Goal: Task Accomplishment & Management: Complete application form

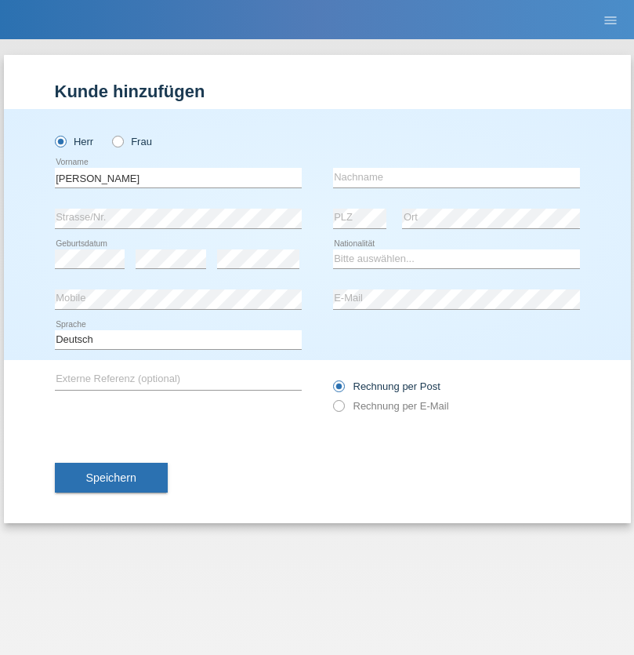
type input "David"
click at [456, 177] on input "text" at bounding box center [456, 178] width 247 height 20
type input "Senn"
select select "CH"
select select "en"
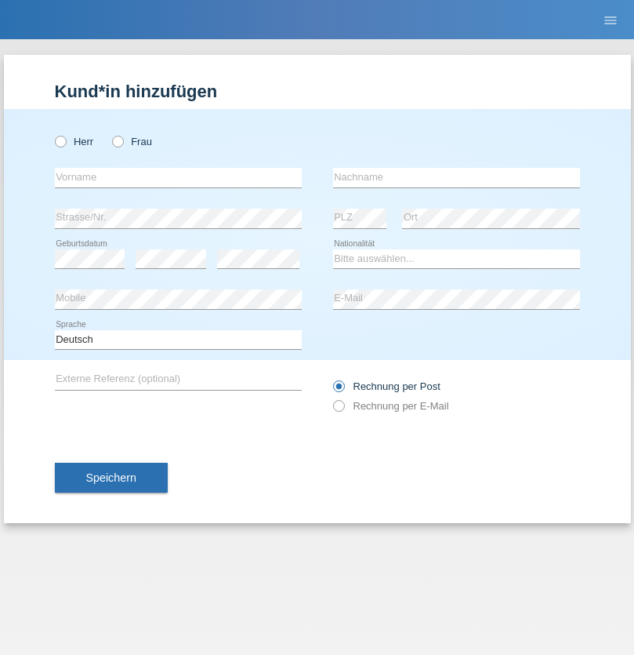
radio input "true"
click at [178, 177] on input "text" at bounding box center [178, 178] width 247 height 20
type input "[PERSON_NAME]"
click at [456, 177] on input "text" at bounding box center [456, 178] width 247 height 20
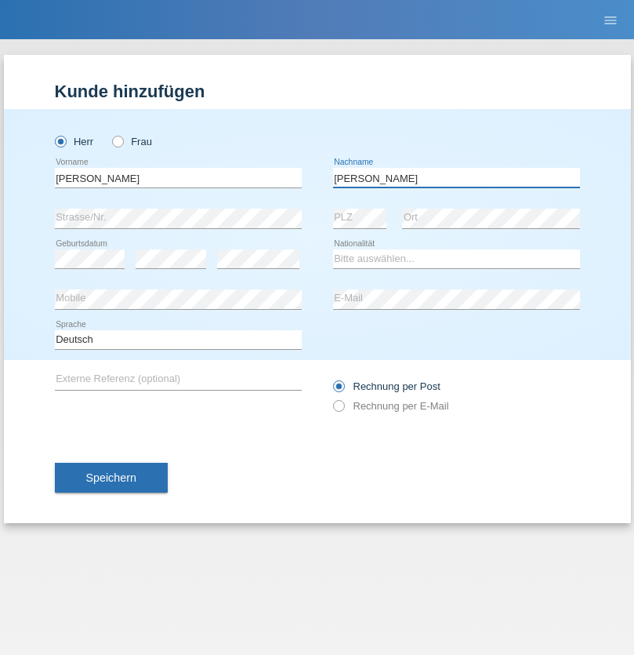
type input "[PERSON_NAME]"
select select "SK"
select select "C"
select select "31"
select select "03"
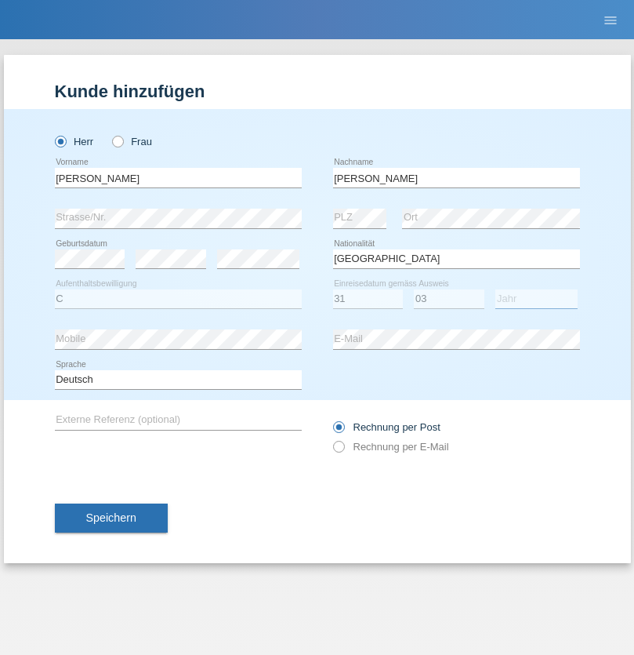
select select "2021"
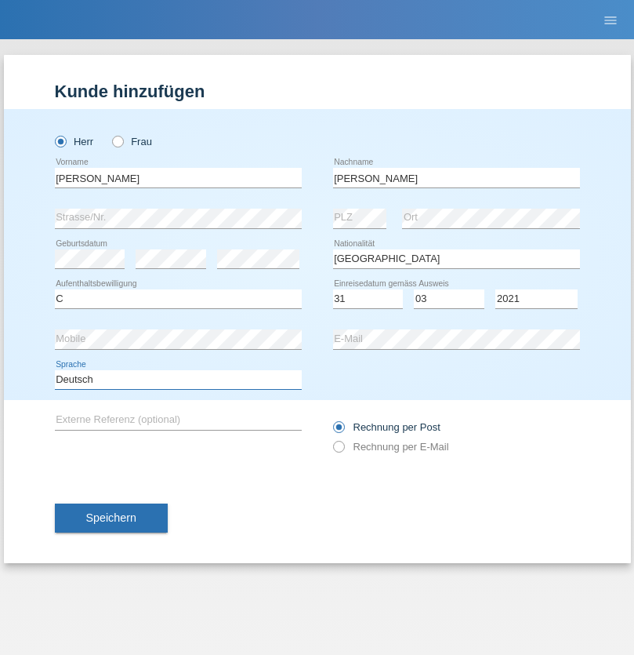
select select "en"
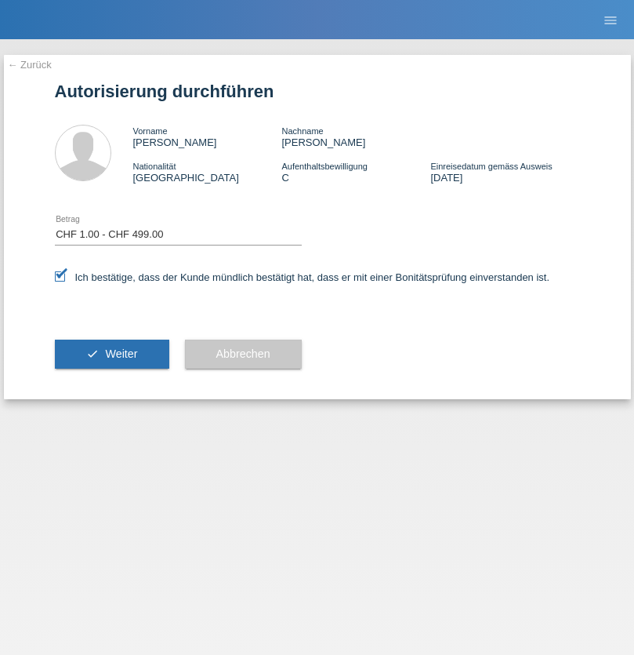
select select "1"
click at [111, 354] on span "Weiter" at bounding box center [121, 353] width 32 height 13
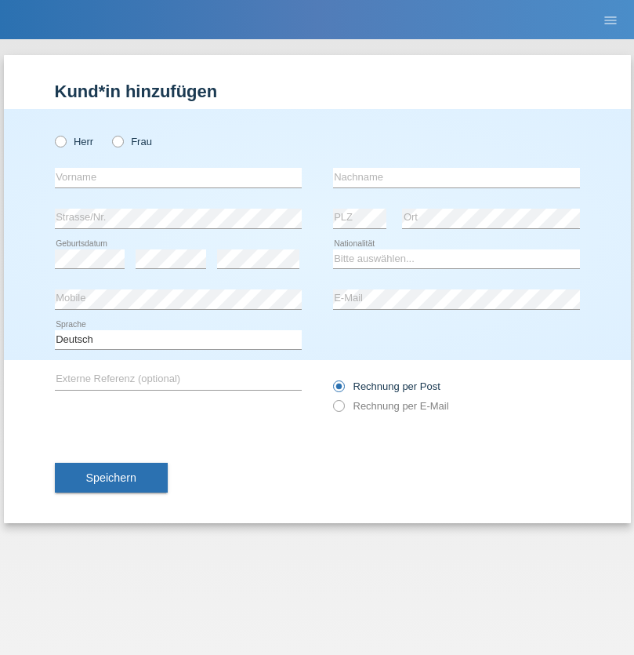
radio input "true"
click at [178, 177] on input "text" at bounding box center [178, 178] width 247 height 20
type input "Mohammad Qais"
click at [456, 177] on input "text" at bounding box center [456, 178] width 247 height 20
type input "Nemani"
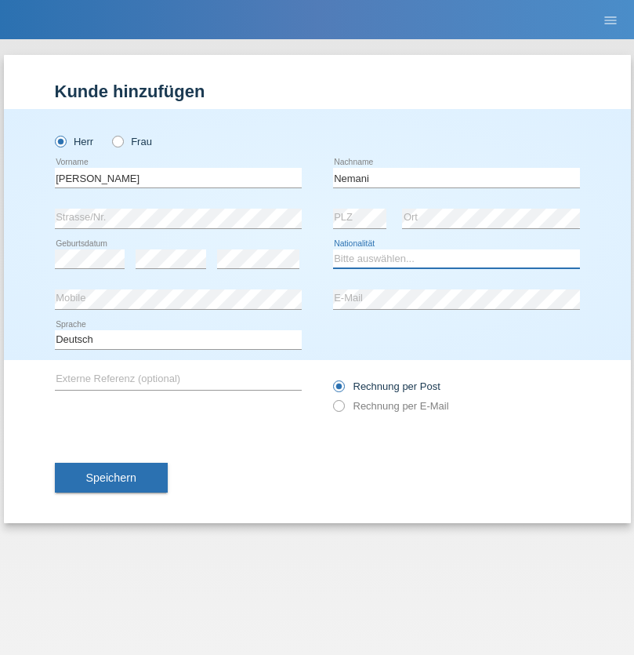
select select "AF"
select select "C"
select select "02"
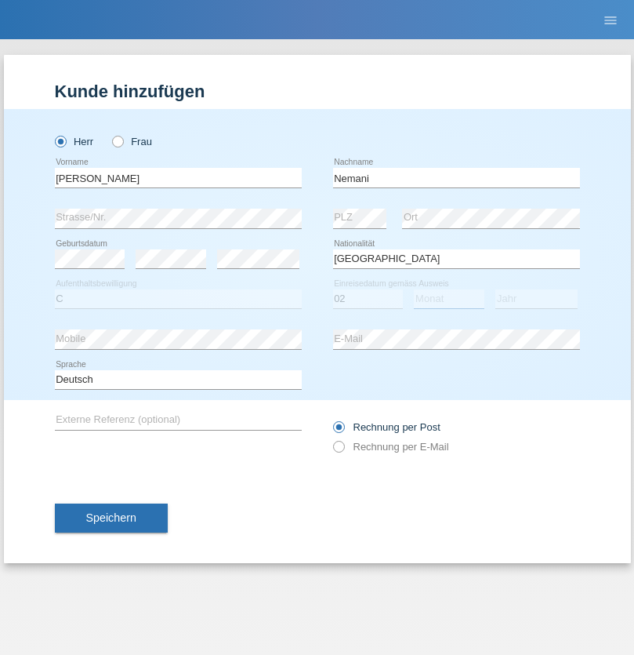
select select "01"
select select "2021"
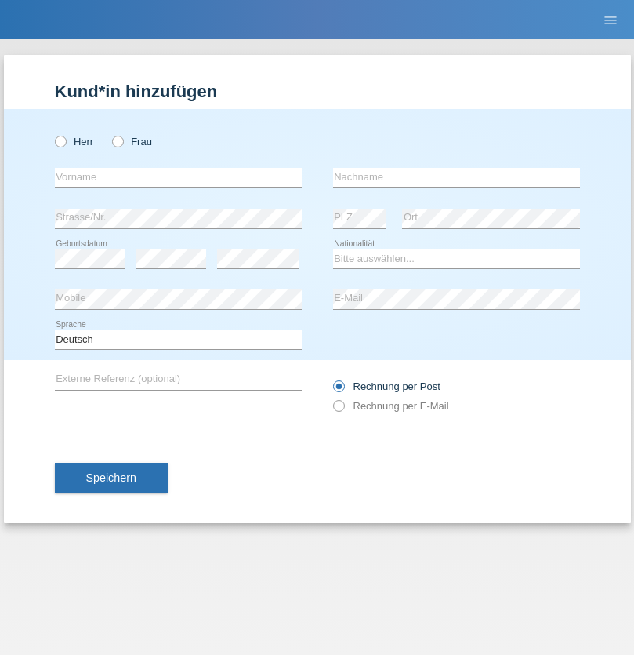
radio input "true"
click at [178, 177] on input "text" at bounding box center [178, 178] width 247 height 20
type input "Besart"
click at [456, 177] on input "text" at bounding box center [456, 178] width 247 height 20
type input "Emiri"
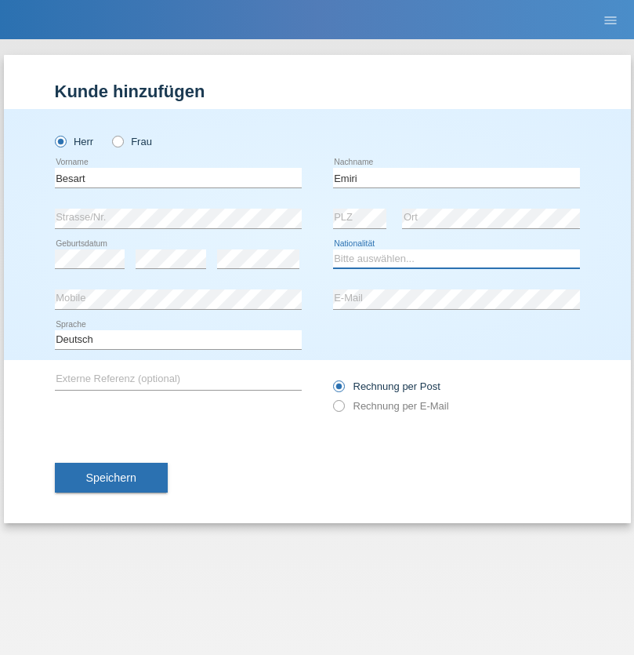
select select "XK"
select select "C"
select select "04"
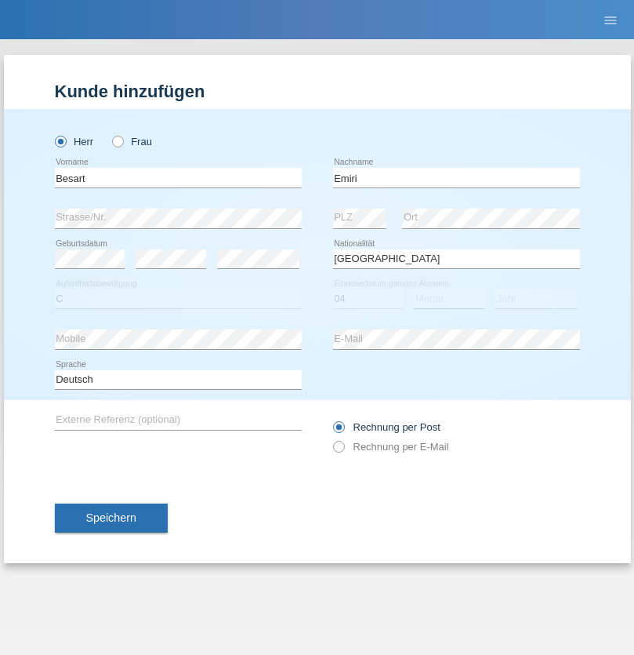
select select "04"
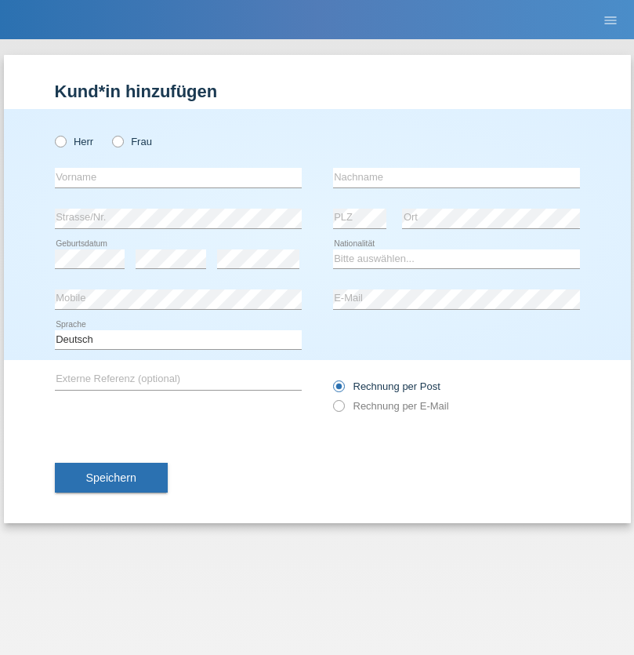
radio input "true"
click at [178, 177] on input "text" at bounding box center [178, 178] width 247 height 20
type input "[PERSON_NAME]"
click at [456, 177] on input "text" at bounding box center [456, 178] width 247 height 20
type input "Jacquet"
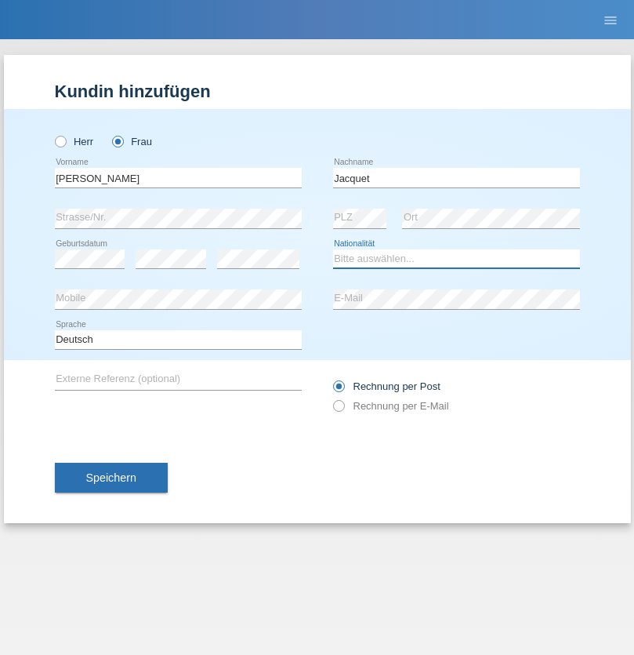
select select "CH"
radio input "true"
select select "DE"
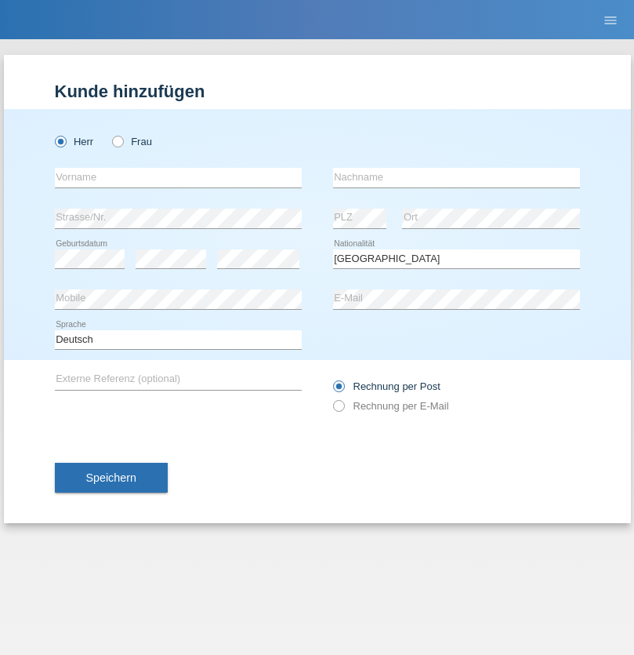
select select "C"
select select "07"
select select "11"
select select "1972"
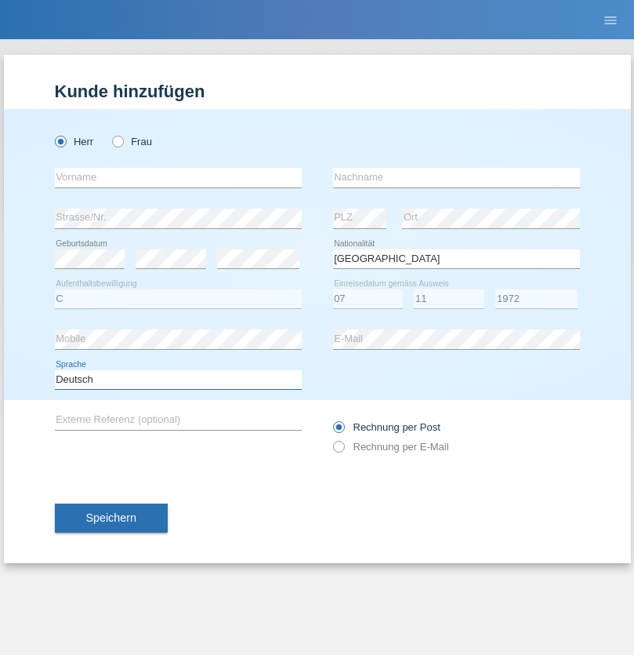
select select "en"
